Goal: Transaction & Acquisition: Download file/media

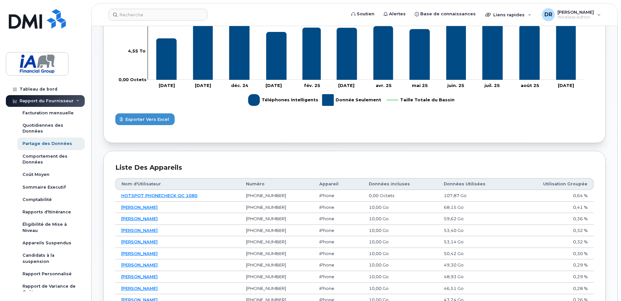
scroll to position [238, 0]
click at [184, 197] on link "HOTSPOT PHONECHECK QC 1080" at bounding box center [159, 195] width 76 height 5
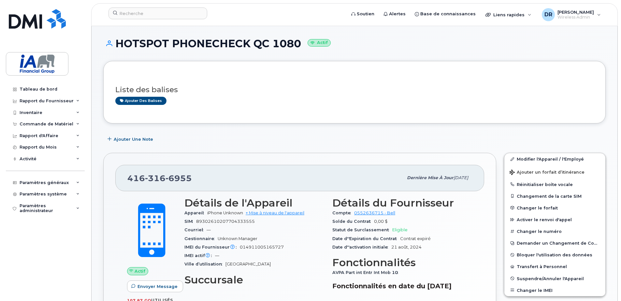
drag, startPoint x: 116, startPoint y: 41, endPoint x: 299, endPoint y: 44, distance: 183.6
click at [299, 44] on h1 "HOTSPOT PHONECHECK QC 1080 Actif" at bounding box center [354, 43] width 503 height 11
copy h1 "HOTSPOT PHONECHECK QC 1080"
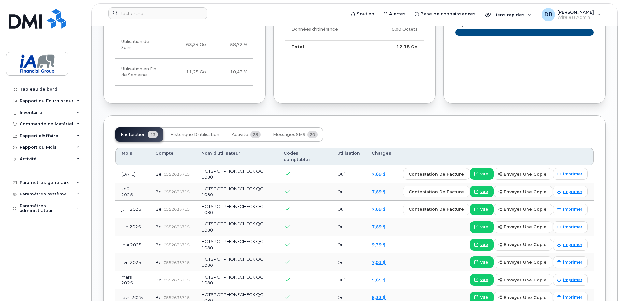
scroll to position [456, 0]
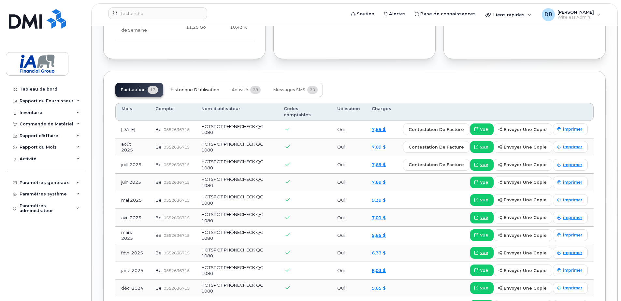
click at [200, 87] on span "Historique d’utilisation" at bounding box center [195, 89] width 49 height 5
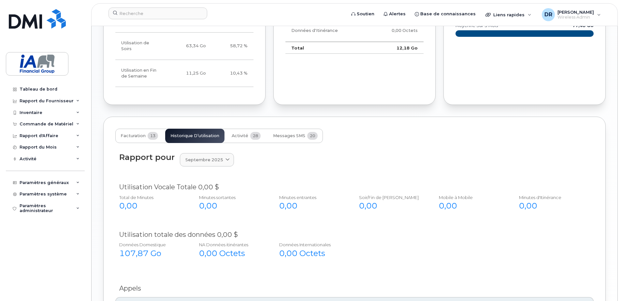
scroll to position [414, 0]
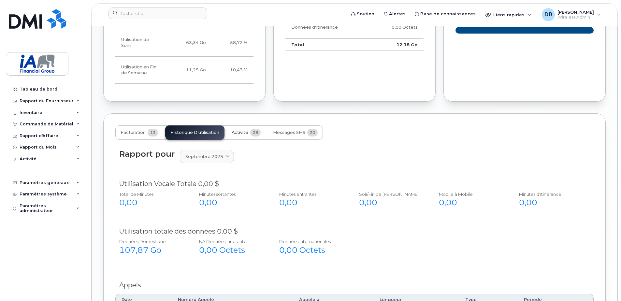
click at [244, 130] on span "Activité" at bounding box center [240, 132] width 17 height 5
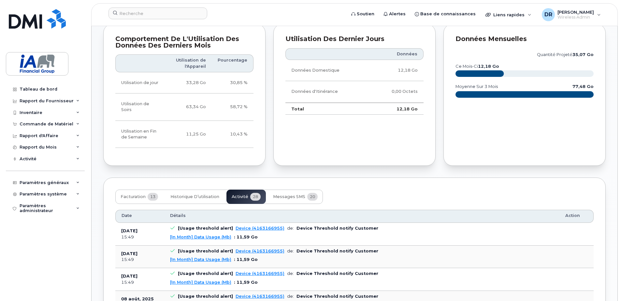
scroll to position [316, 0]
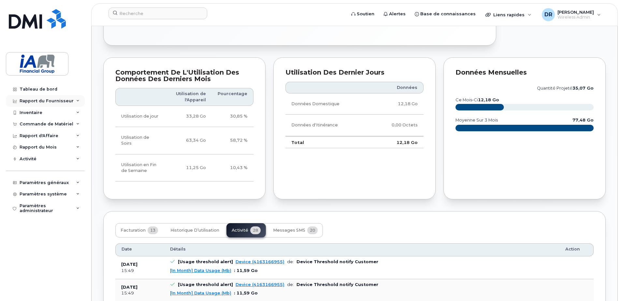
click at [43, 99] on div "Rapport du Fournisseur" at bounding box center [47, 100] width 54 height 5
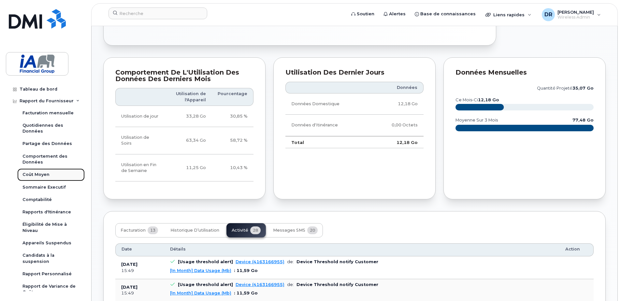
click at [38, 176] on div "Coût Moyen" at bounding box center [35, 175] width 27 height 6
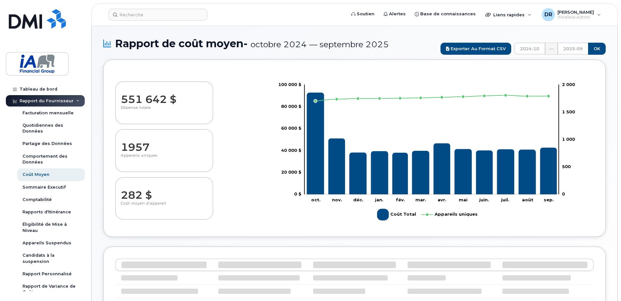
select select "100"
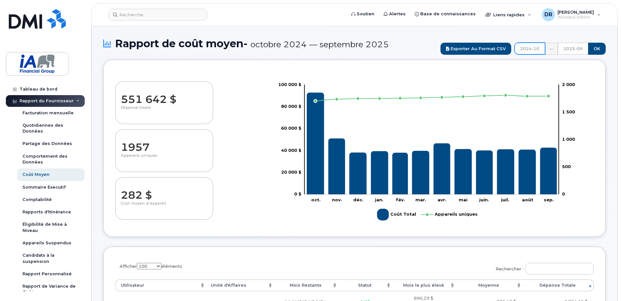
click at [537, 49] on input "2024-10" at bounding box center [530, 49] width 31 height 12
click at [539, 62] on th "»" at bounding box center [539, 62] width 10 height 10
click at [535, 96] on span "août" at bounding box center [534, 97] width 15 height 18
type input "2025-08"
click at [580, 49] on input "2025-09" at bounding box center [573, 49] width 31 height 12
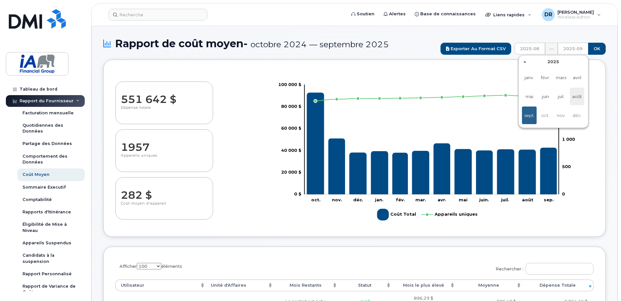
click at [577, 96] on span "août" at bounding box center [577, 97] width 15 height 18
type input "2025-08"
click at [597, 49] on input "OK" at bounding box center [597, 49] width 18 height 12
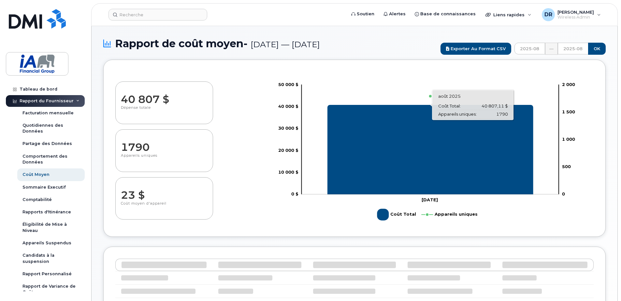
select select "100"
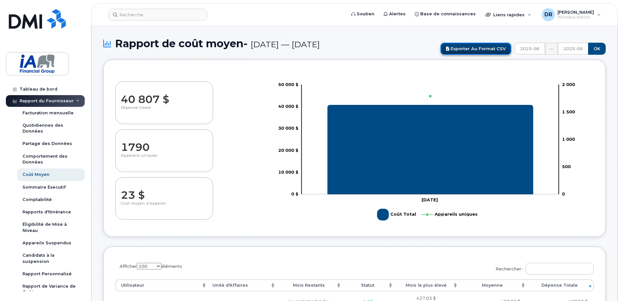
click at [479, 47] on link "Exporter au format CSV" at bounding box center [476, 49] width 71 height 12
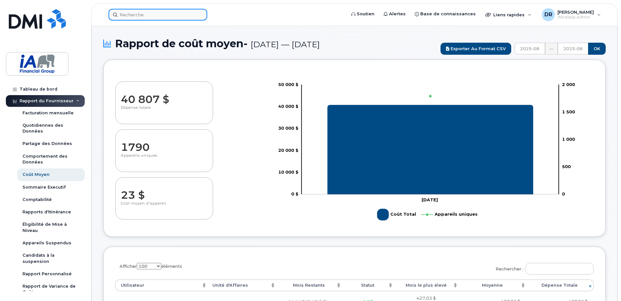
click at [138, 15] on input at bounding box center [158, 15] width 99 height 12
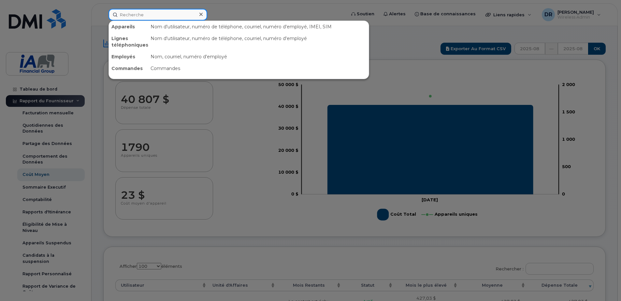
paste input "438-453-5041"
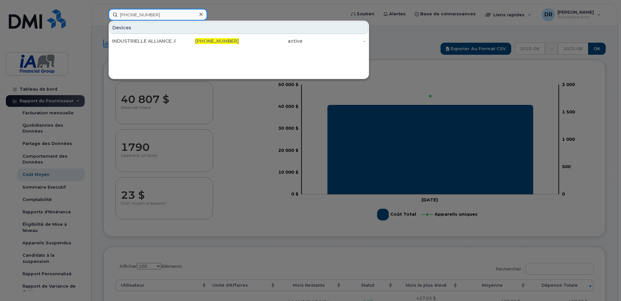
click at [161, 16] on input "438-453-5041" at bounding box center [158, 15] width 99 height 12
drag, startPoint x: 163, startPoint y: 15, endPoint x: 97, endPoint y: 9, distance: 65.5
click at [103, 9] on div "438-453-5041 Devices INDUSTRIELLE ALLIANCE, ASSURANCE ET SERVICES FINANCIERS IN…" at bounding box center [225, 15] width 244 height 12
paste input "883-9148"
type input "[PHONE_NUMBER]"
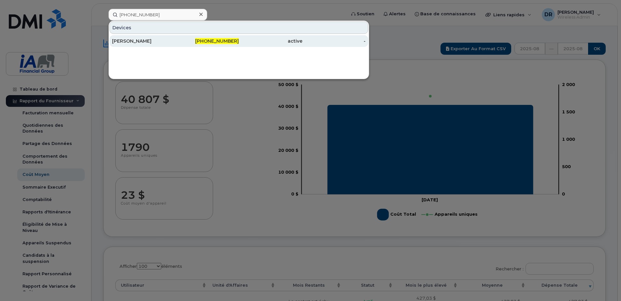
click at [215, 41] on span "438-883-9148" at bounding box center [217, 41] width 44 height 6
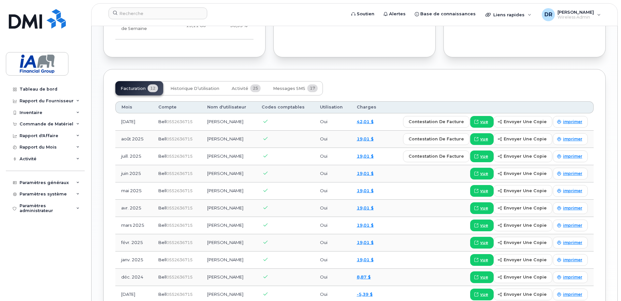
scroll to position [456, 0]
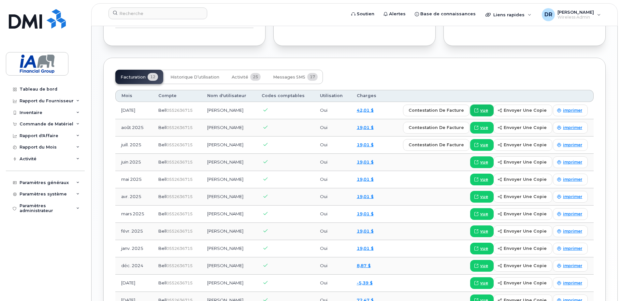
click at [488, 111] on span "vue" at bounding box center [485, 111] width 8 height 6
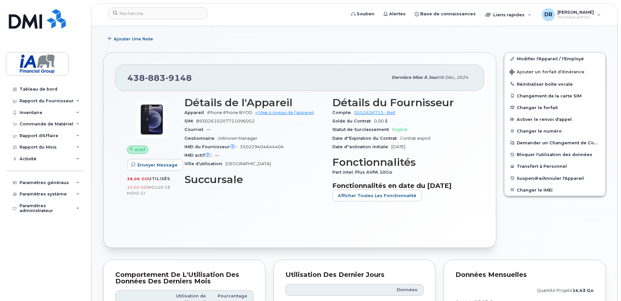
scroll to position [98, 0]
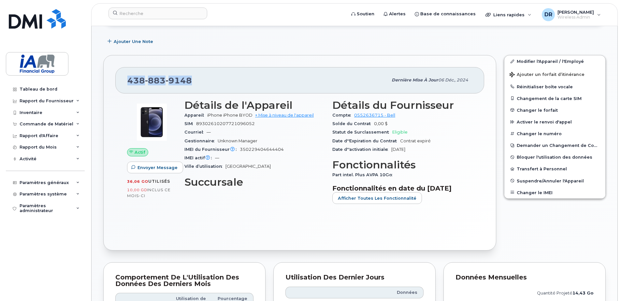
drag, startPoint x: 127, startPoint y: 80, endPoint x: 190, endPoint y: 82, distance: 62.3
click at [190, 82] on span "[PHONE_NUMBER]" at bounding box center [159, 81] width 65 height 10
copy span "[PHONE_NUMBER]"
